Goal: Navigation & Orientation: Find specific page/section

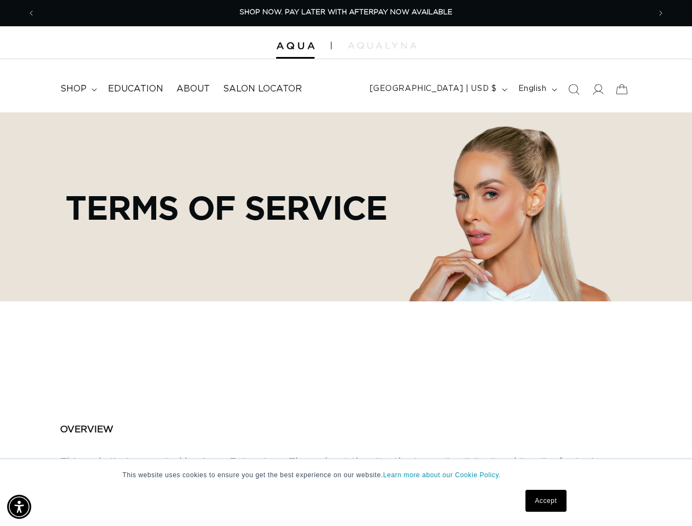
scroll to position [0, 1228]
click at [346, 263] on div "Terms of service" at bounding box center [345, 206] width 681 height 189
click at [19, 507] on img "Accessibility Menu" at bounding box center [19, 507] width 24 height 24
